Goal: Task Accomplishment & Management: Complete application form

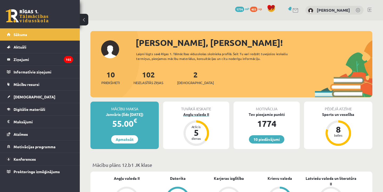
click at [192, 117] on div "Angļu valoda II" at bounding box center [196, 115] width 66 height 6
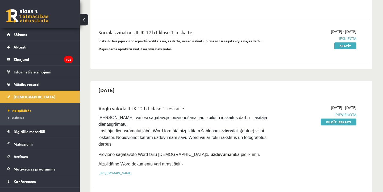
scroll to position [272, 0]
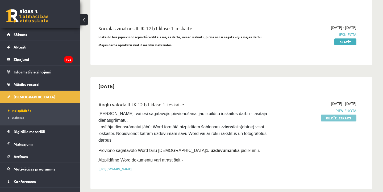
click at [333, 115] on link "Pildīt ieskaiti" at bounding box center [338, 118] width 36 height 7
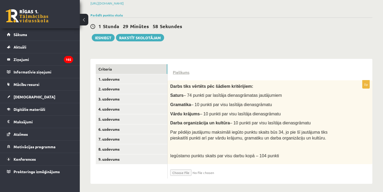
scroll to position [82, 0]
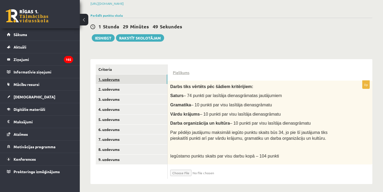
click at [153, 78] on link "1. uzdevums" at bounding box center [131, 80] width 71 height 10
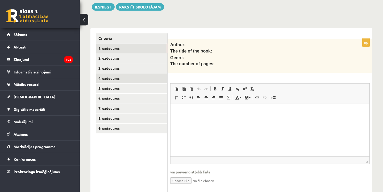
scroll to position [114, 0]
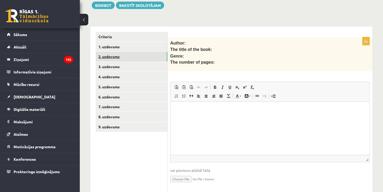
click at [150, 59] on link "2. uzdevums" at bounding box center [131, 57] width 71 height 10
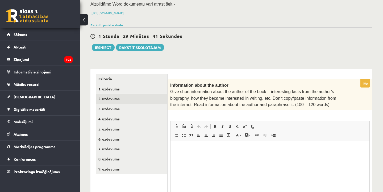
scroll to position [0, 0]
click at [138, 104] on link "3. uzdevums" at bounding box center [131, 109] width 71 height 10
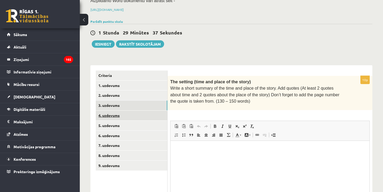
scroll to position [75, 0]
click at [133, 116] on link "4. uzdevums" at bounding box center [131, 116] width 71 height 10
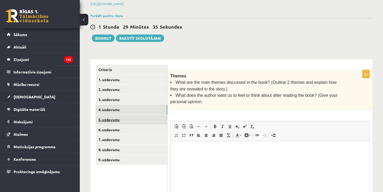
scroll to position [0, 0]
click at [133, 117] on link "5. uzdevums" at bounding box center [131, 121] width 71 height 10
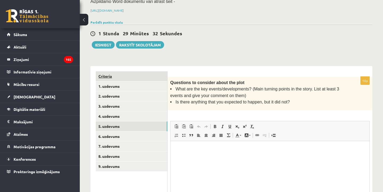
click at [146, 74] on link "Criteria" at bounding box center [131, 76] width 71 height 10
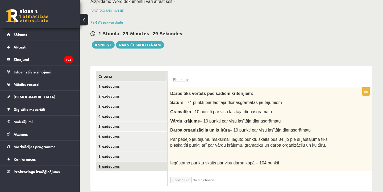
click at [138, 168] on link "9. uzdevums" at bounding box center [131, 167] width 71 height 10
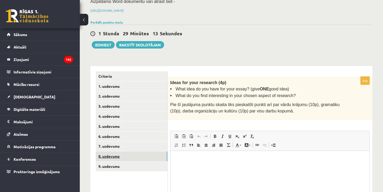
click at [137, 155] on link "8. uzdevums" at bounding box center [131, 157] width 71 height 10
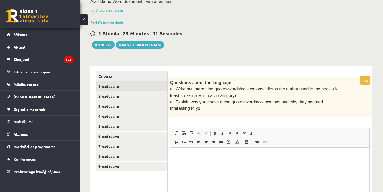
click at [128, 85] on link "1. uzdevums" at bounding box center [131, 87] width 71 height 10
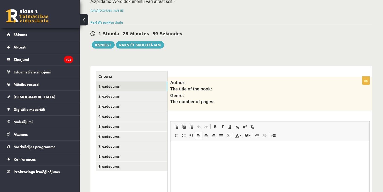
click at [202, 158] on html at bounding box center [269, 150] width 199 height 16
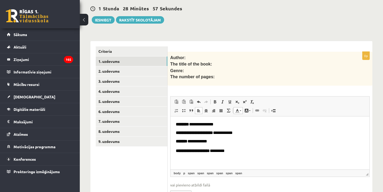
scroll to position [97, 0]
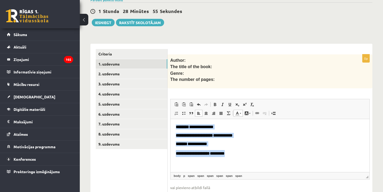
drag, startPoint x: 176, startPoint y: 127, endPoint x: 242, endPoint y: 164, distance: 75.5
click at [242, 162] on html "**********" at bounding box center [269, 140] width 199 height 43
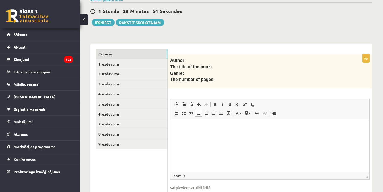
click at [146, 50] on link "Criteria" at bounding box center [131, 54] width 71 height 10
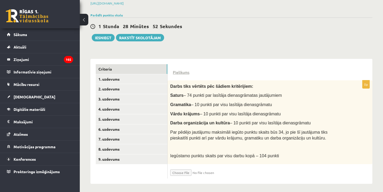
click at [183, 169] on input "file" at bounding box center [201, 171] width 63 height 9
click at [220, 170] on input "file" at bounding box center [201, 171] width 63 height 9
click at [200, 170] on input "file" at bounding box center [201, 171] width 63 height 9
click at [194, 172] on input "file" at bounding box center [201, 171] width 63 height 9
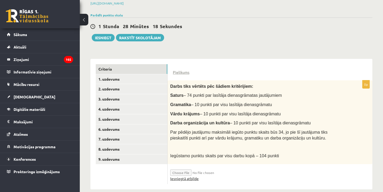
click at [192, 177] on link "Iesniegtā atbilde" at bounding box center [184, 179] width 28 height 6
click at [181, 171] on input "file" at bounding box center [201, 171] width 63 height 9
click at [224, 171] on input "file" at bounding box center [201, 171] width 63 height 9
click at [214, 168] on input "file" at bounding box center [201, 171] width 63 height 9
click at [209, 170] on input "file" at bounding box center [201, 171] width 63 height 9
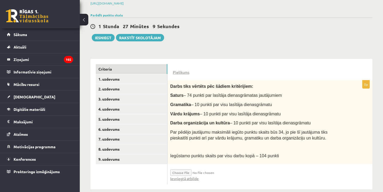
type input "**********"
click at [188, 176] on link "Iesniegtā atbilde" at bounding box center [184, 179] width 28 height 6
click at [212, 171] on input "file" at bounding box center [201, 171] width 63 height 9
click at [195, 178] on link "Iesniegtā atbilde" at bounding box center [184, 179] width 28 height 6
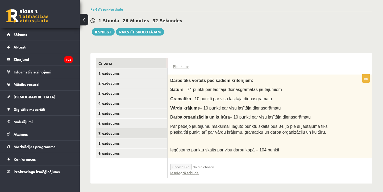
scroll to position [87, 0]
click at [102, 33] on button "Iesniegt" at bounding box center [103, 31] width 23 height 7
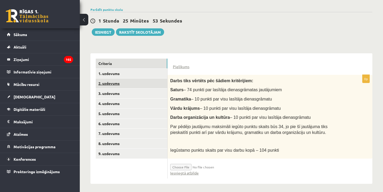
click at [134, 84] on link "2. uzdevums" at bounding box center [131, 84] width 71 height 10
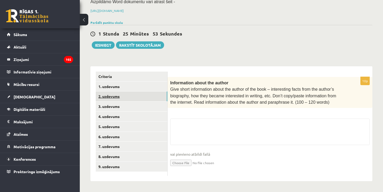
scroll to position [72, 0]
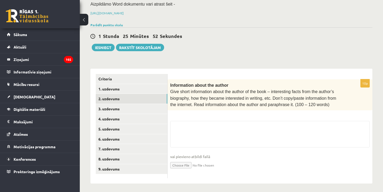
click at [199, 128] on fieldset "vai pievieno atbildi failā Iesniegtā atbilde" at bounding box center [269, 148] width 199 height 55
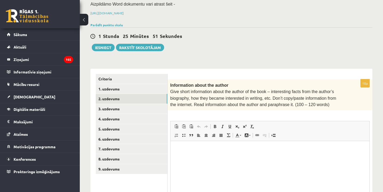
scroll to position [0, 0]
click at [192, 153] on html at bounding box center [269, 149] width 199 height 16
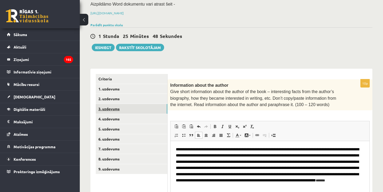
click at [138, 105] on link "3. uzdevums" at bounding box center [131, 109] width 71 height 10
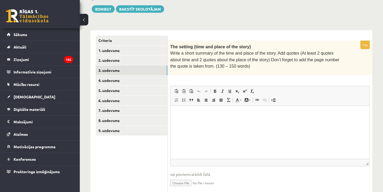
scroll to position [111, 0]
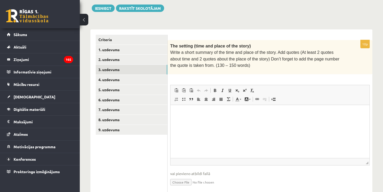
click at [183, 121] on html at bounding box center [269, 113] width 199 height 16
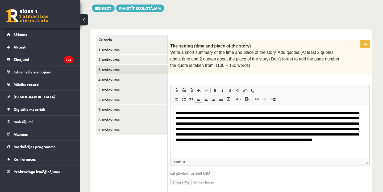
scroll to position [8, 0]
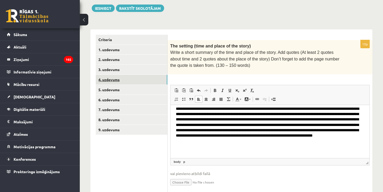
click at [127, 77] on link "4. uzdevums" at bounding box center [131, 80] width 71 height 10
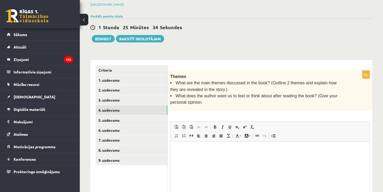
scroll to position [0, 0]
click at [191, 158] on html at bounding box center [269, 150] width 199 height 16
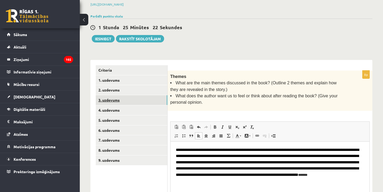
click at [126, 100] on link "3. uzdevums" at bounding box center [131, 100] width 71 height 10
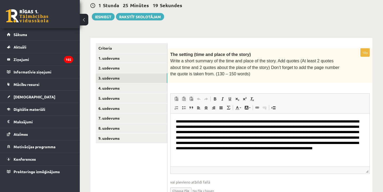
scroll to position [111, 0]
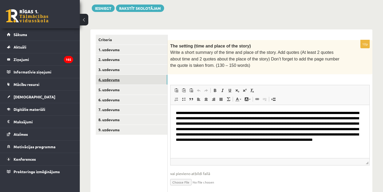
click at [125, 78] on link "4. uzdevums" at bounding box center [131, 80] width 71 height 10
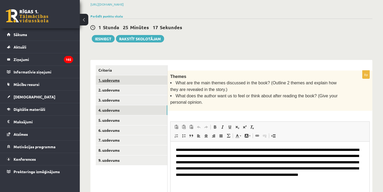
scroll to position [0, 0]
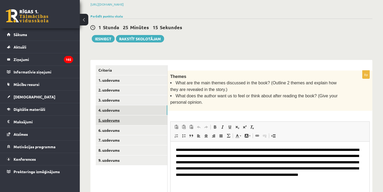
click at [122, 121] on link "5. uzdevums" at bounding box center [131, 121] width 71 height 10
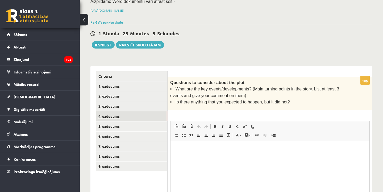
click at [149, 114] on link "4. uzdevums" at bounding box center [131, 117] width 71 height 10
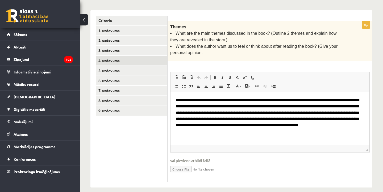
scroll to position [132, 0]
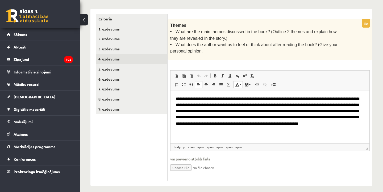
click at [211, 127] on p "**********" at bounding box center [270, 111] width 188 height 31
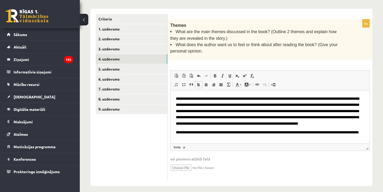
scroll to position [20, 0]
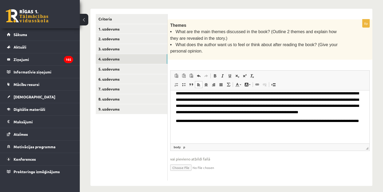
click at [175, 117] on html "**********" at bounding box center [269, 111] width 199 height 65
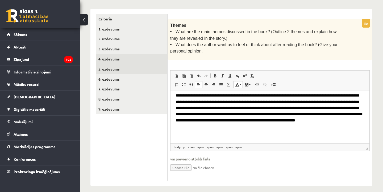
click at [122, 67] on link "5. uzdevums" at bounding box center [131, 69] width 71 height 10
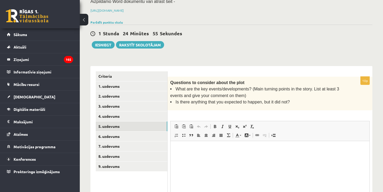
scroll to position [0, 0]
click at [185, 158] on html at bounding box center [269, 149] width 199 height 16
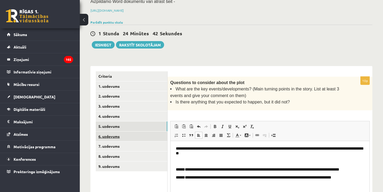
click at [133, 134] on link "6. uzdevums" at bounding box center [131, 137] width 71 height 10
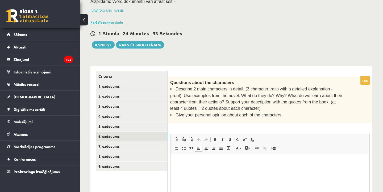
click at [189, 169] on html at bounding box center [269, 162] width 199 height 16
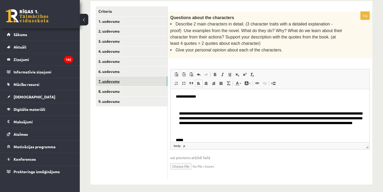
click at [138, 77] on link "7. uzdevums" at bounding box center [131, 82] width 71 height 10
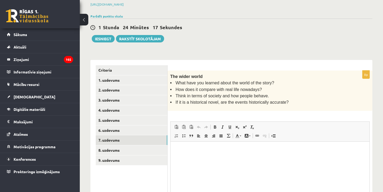
click at [208, 158] on html at bounding box center [269, 150] width 199 height 16
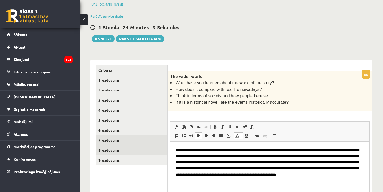
click at [129, 150] on link "8. uzdevums" at bounding box center [131, 151] width 71 height 10
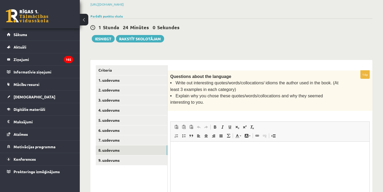
click at [180, 147] on p "Rich Text Editor, wiswyg-editor-user-answer-47433797661720" at bounding box center [270, 150] width 188 height 6
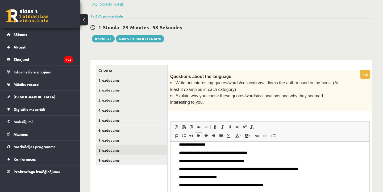
scroll to position [32, 0]
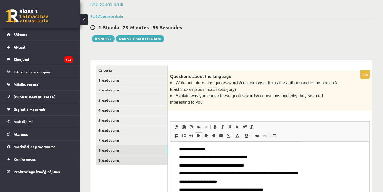
click at [128, 158] on link "9. uzdevums" at bounding box center [131, 161] width 71 height 10
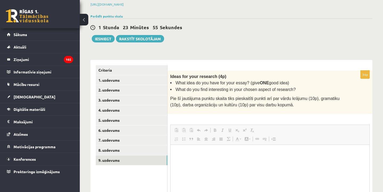
scroll to position [0, 0]
click at [188, 157] on html at bounding box center [269, 153] width 199 height 16
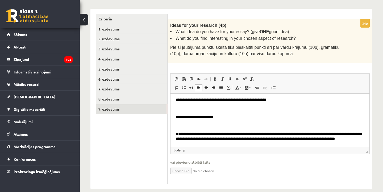
scroll to position [132, 0]
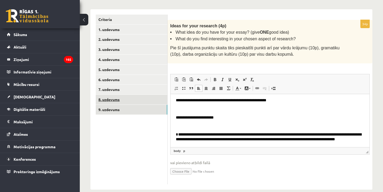
click at [115, 97] on link "8. uzdevums" at bounding box center [131, 100] width 71 height 10
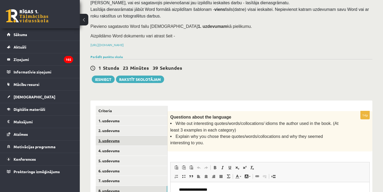
scroll to position [38, 0]
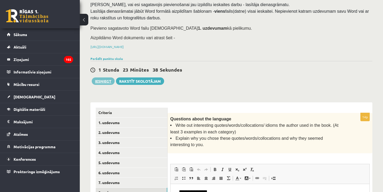
click at [106, 79] on button "Iesniegt" at bounding box center [103, 81] width 23 height 7
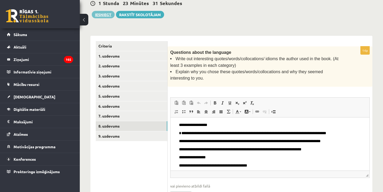
scroll to position [121, 0]
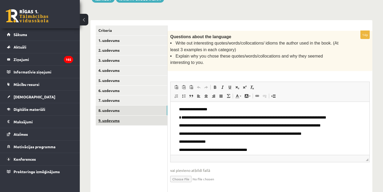
click at [126, 117] on link "9. uzdevums" at bounding box center [131, 121] width 71 height 10
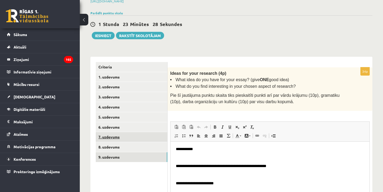
scroll to position [0, 0]
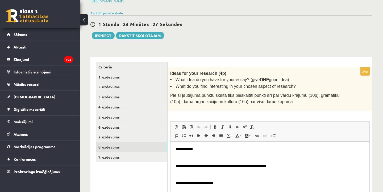
click at [128, 146] on link "8. uzdevums" at bounding box center [131, 147] width 71 height 10
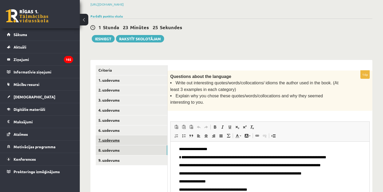
click at [130, 136] on link "7. uzdevums" at bounding box center [131, 141] width 71 height 10
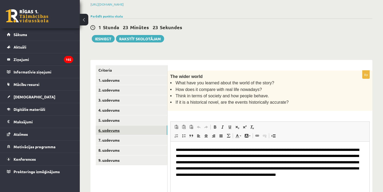
click at [131, 127] on link "6. uzdevums" at bounding box center [131, 131] width 71 height 10
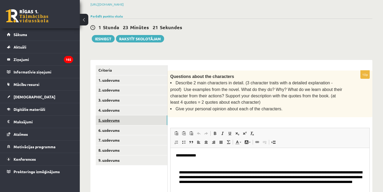
click at [131, 118] on link "5. uzdevums" at bounding box center [131, 121] width 71 height 10
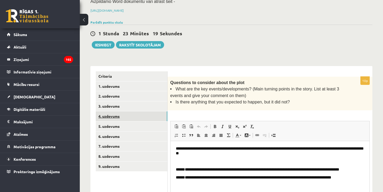
click at [129, 112] on link "4. uzdevums" at bounding box center [131, 117] width 71 height 10
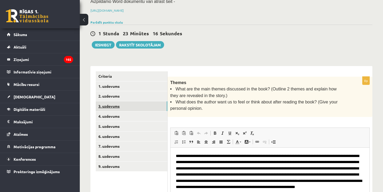
click at [128, 107] on link "3. uzdevums" at bounding box center [131, 107] width 71 height 10
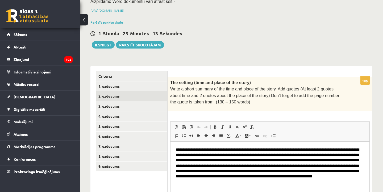
click at [130, 93] on link "2. uzdevums" at bounding box center [131, 96] width 71 height 10
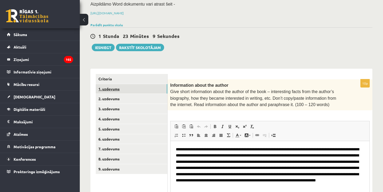
click at [141, 87] on link "1. uzdevums" at bounding box center [131, 89] width 71 height 10
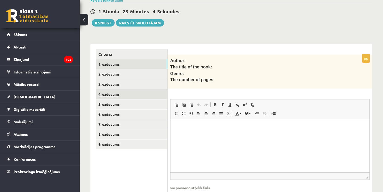
scroll to position [100, 0]
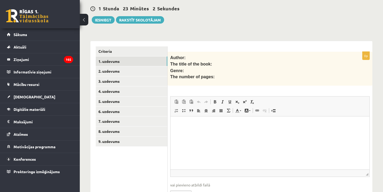
click at [190, 133] on html at bounding box center [269, 125] width 199 height 16
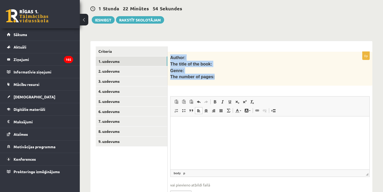
drag, startPoint x: 170, startPoint y: 54, endPoint x: 216, endPoint y: 77, distance: 51.1
click at [216, 77] on div "Author: The title of the book: Genre: The number of pages:" at bounding box center [269, 69] width 205 height 34
copy div "Author: The title of the book: Genre: The number of pages:"
click at [213, 124] on p "Rich Text Editor, wiswyg-editor-user-answer-47433783871540" at bounding box center [270, 124] width 188 height 5
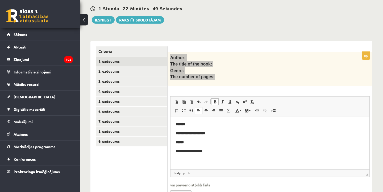
click at [202, 122] on p "*******" at bounding box center [270, 125] width 188 height 6
click at [153, 0] on div "1 [PERSON_NAME] 22 Minūtes 48 Sekundes Ieskaite saglabāta! Iesniegt Rakstīt sko…" at bounding box center [231, 12] width 282 height 24
click at [153, 0] on div "1 [PERSON_NAME] 22 Minūtes 47 Sekundes Ieskaite saglabāta! Iesniegt Rakstīt sko…" at bounding box center [231, 12] width 282 height 24
click at [197, 126] on p "*******" at bounding box center [270, 125] width 188 height 6
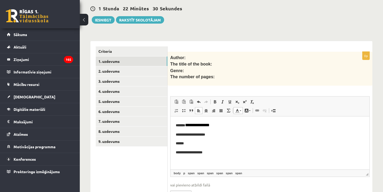
click at [219, 133] on p "**********" at bounding box center [270, 135] width 188 height 6
click at [203, 148] on body "**********" at bounding box center [270, 139] width 188 height 35
click at [202, 144] on p "******" at bounding box center [270, 145] width 188 height 6
click at [219, 158] on html "**********" at bounding box center [269, 140] width 199 height 47
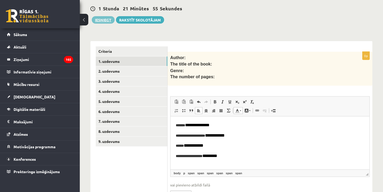
click at [98, 20] on button "Iesniegt" at bounding box center [103, 19] width 23 height 7
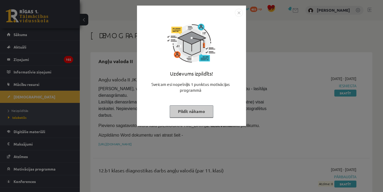
click at [197, 113] on button "Pildīt nākamo" at bounding box center [192, 111] width 44 height 12
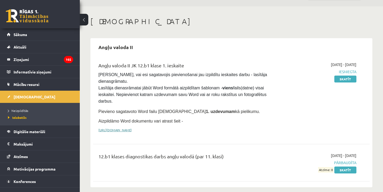
scroll to position [16, 0]
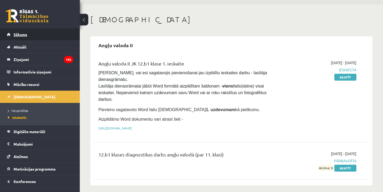
click at [33, 33] on link "Sākums" at bounding box center [40, 34] width 66 height 12
